Goal: Transaction & Acquisition: Purchase product/service

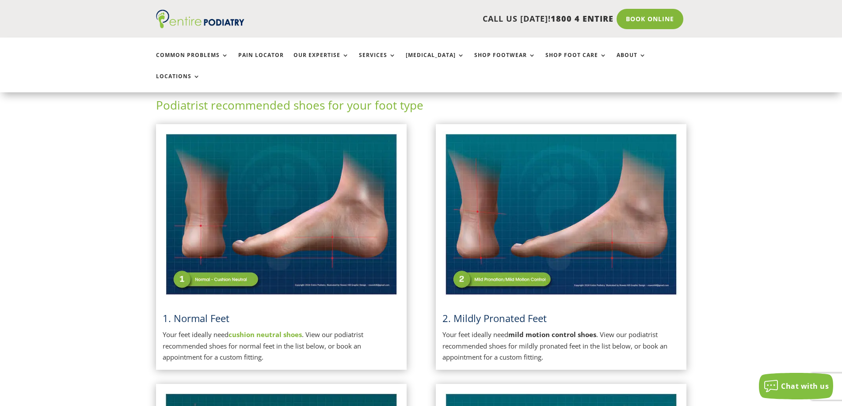
scroll to position [177, 0]
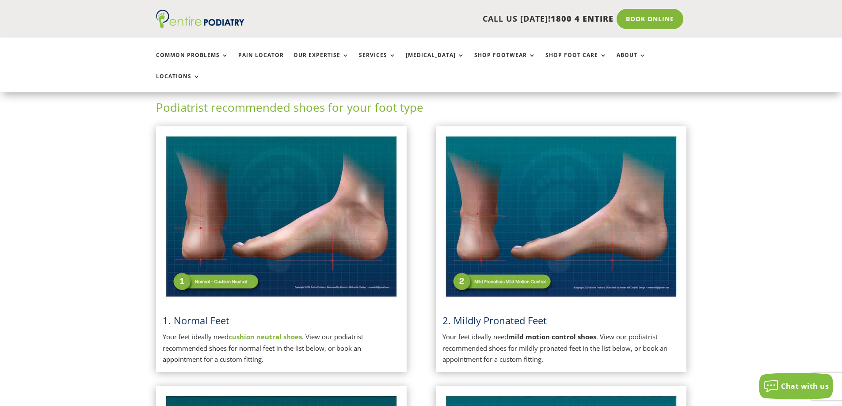
click at [509, 314] on span "2. Mildly Pronated Feet" at bounding box center [495, 320] width 104 height 13
click at [516, 263] on img at bounding box center [561, 217] width 237 height 168
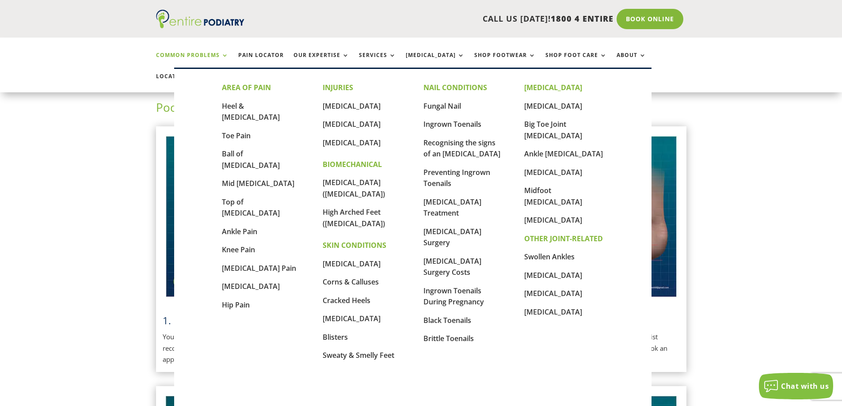
click at [208, 53] on link "Common Problems" at bounding box center [192, 61] width 73 height 19
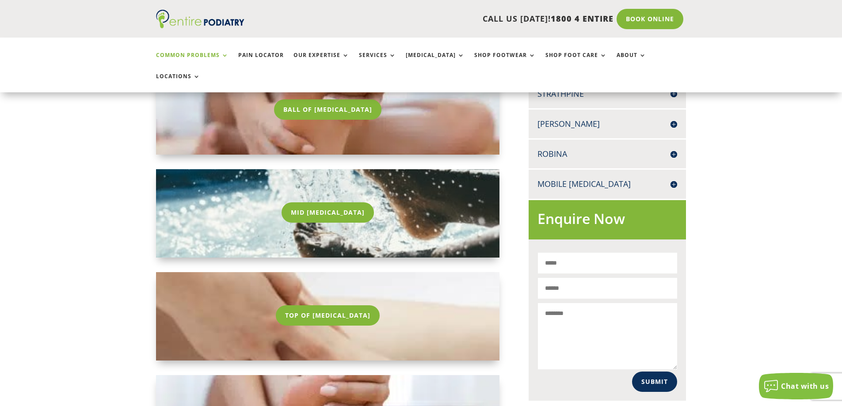
scroll to position [425, 0]
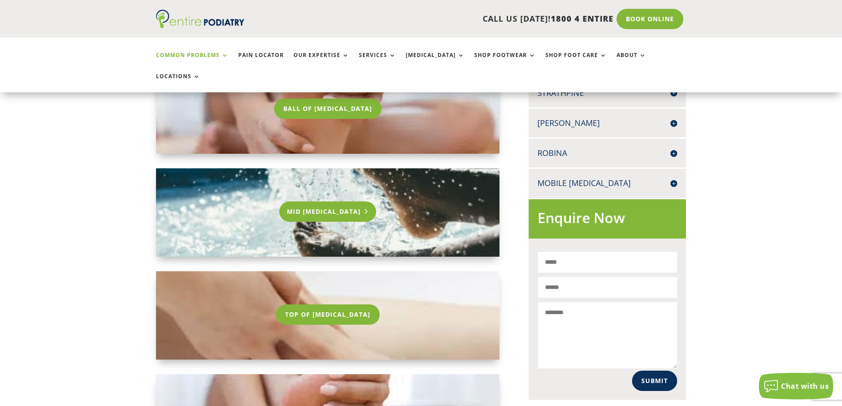
click at [347, 202] on link "Mid [MEDICAL_DATA]" at bounding box center [327, 212] width 97 height 20
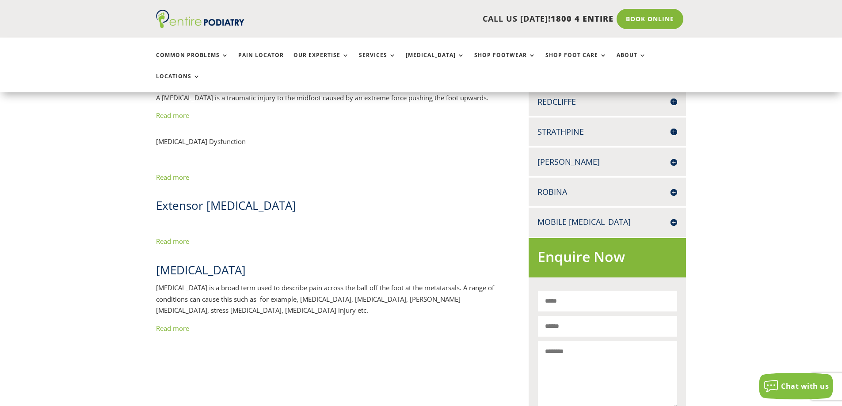
scroll to position [425, 0]
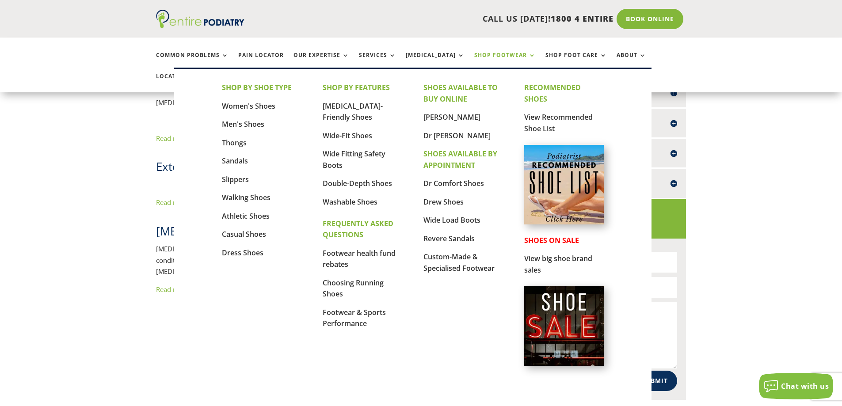
click at [501, 55] on link "Shop Footwear" at bounding box center [504, 61] width 61 height 19
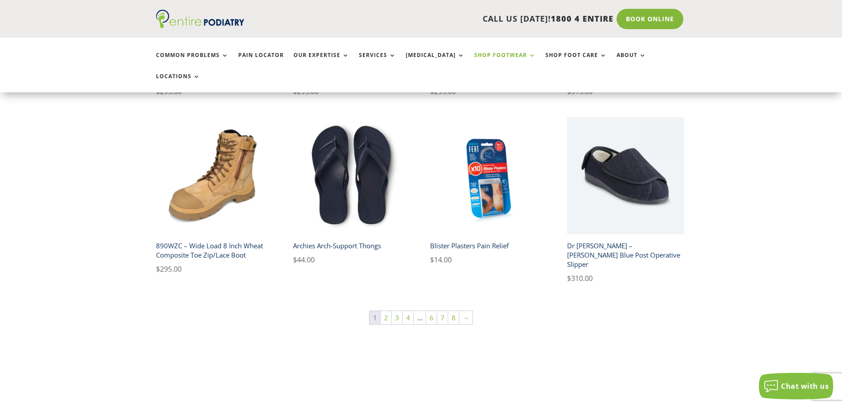
scroll to position [601, 0]
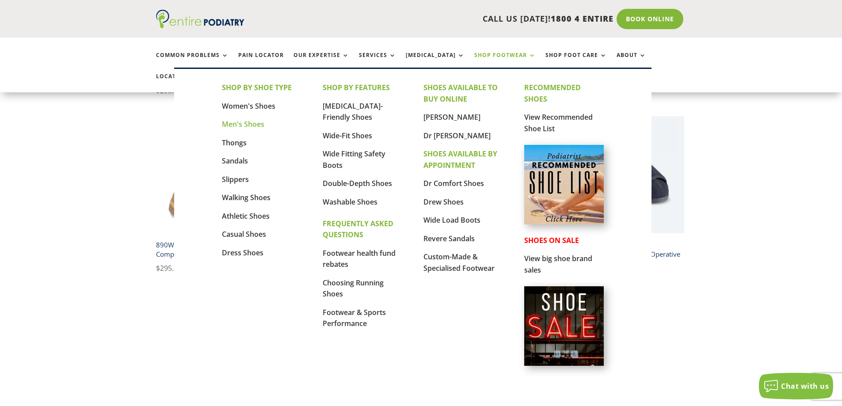
click at [253, 123] on link "Men's Shoes" at bounding box center [243, 124] width 42 height 10
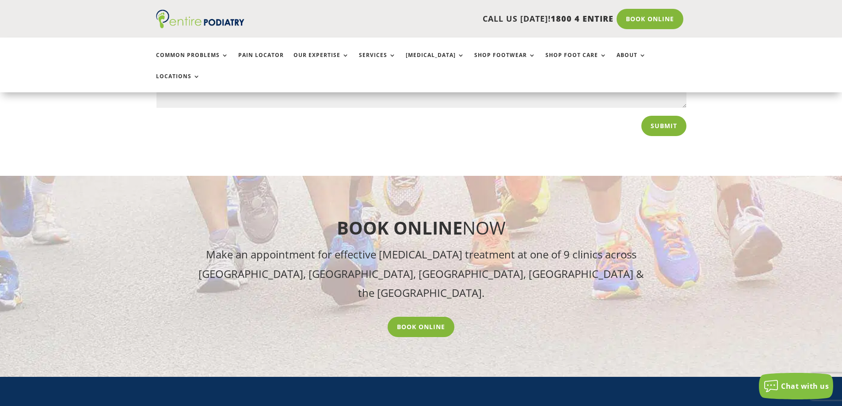
scroll to position [1946, 0]
